Goal: Transaction & Acquisition: Purchase product/service

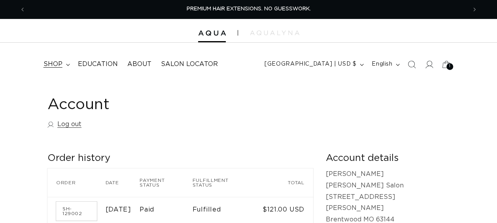
click at [65, 66] on summary "shop" at bounding box center [56, 64] width 34 height 18
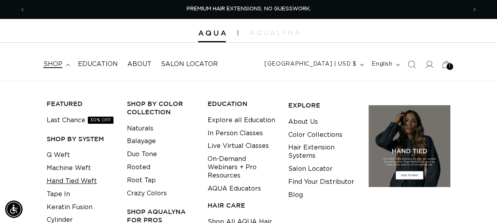
click at [68, 185] on link "Hand Tied Weft" at bounding box center [72, 181] width 50 height 13
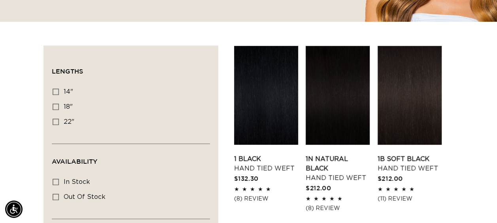
scroll to position [0, 881]
click at [280, 154] on link "1 Black Hand Tied Weft" at bounding box center [266, 163] width 64 height 19
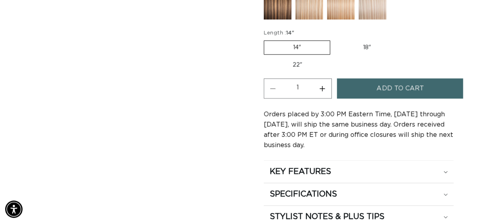
scroll to position [395, 0]
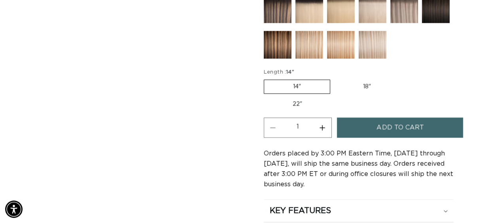
click at [374, 87] on label "18" Variant sold out or unavailable" at bounding box center [367, 86] width 66 height 13
click at [334, 78] on input "18" Variant sold out or unavailable" at bounding box center [334, 78] width 0 height 0
radio input "true"
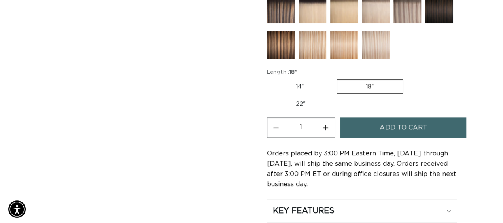
scroll to position [0, 440]
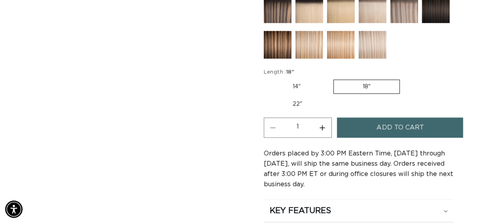
click at [400, 126] on span "Add to cart" at bounding box center [399, 127] width 47 height 20
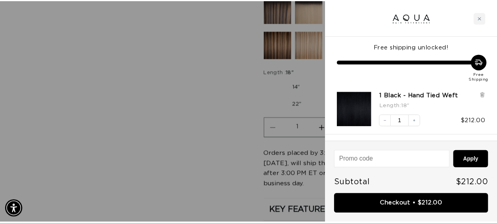
scroll to position [0, 0]
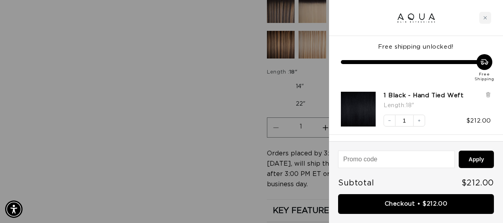
click at [182, 104] on div at bounding box center [251, 111] width 503 height 223
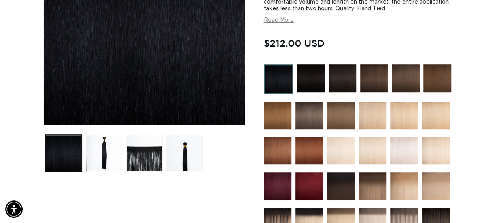
scroll to position [158, 0]
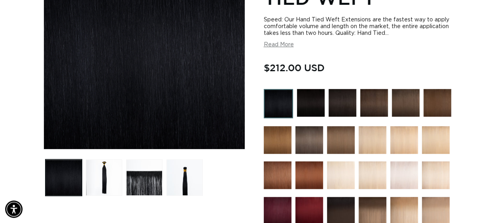
click at [314, 100] on img at bounding box center [311, 103] width 28 height 28
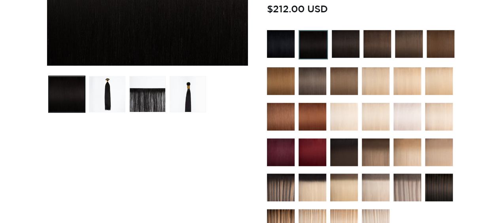
scroll to position [356, 0]
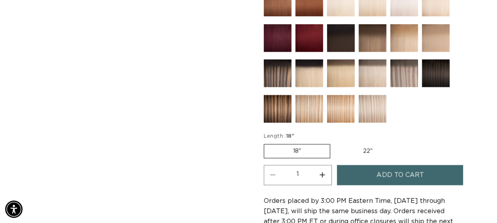
click at [372, 167] on button "Add to cart" at bounding box center [400, 175] width 126 height 20
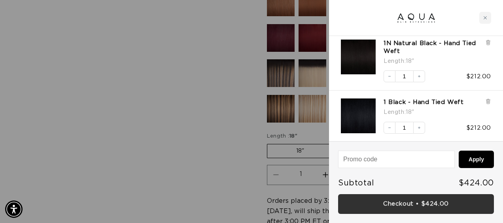
scroll to position [0, 0]
click at [395, 202] on link "Checkout • $424.00" at bounding box center [416, 204] width 156 height 20
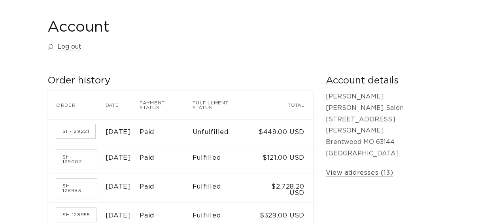
scroll to position [79, 0]
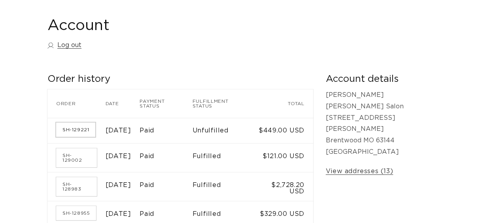
click at [74, 129] on link "SH-129221" at bounding box center [75, 130] width 39 height 14
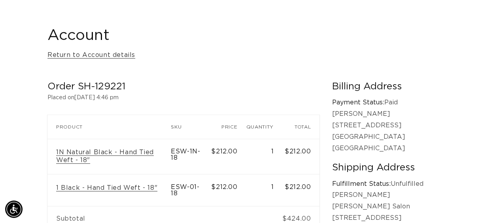
scroll to position [79, 0]
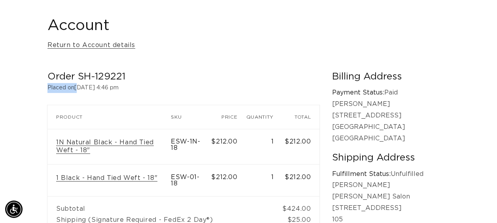
drag, startPoint x: 126, startPoint y: 77, endPoint x: 80, endPoint y: 83, distance: 47.0
click at [80, 83] on div "Order SH-129221 Placed on [DATE] 4:46 pm Order SH-129221 Product SKU Price Quan…" at bounding box center [189, 177] width 285 height 212
drag, startPoint x: 80, startPoint y: 77, endPoint x: 135, endPoint y: 72, distance: 55.2
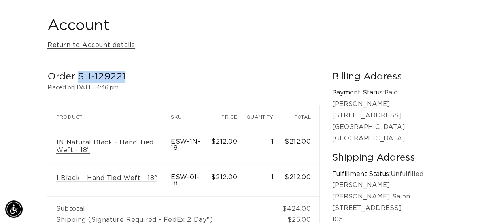
click at [135, 72] on h2 "Order SH-129221" at bounding box center [183, 77] width 272 height 12
copy h2 "SH-129221"
